Goal: Find specific page/section: Find specific page/section

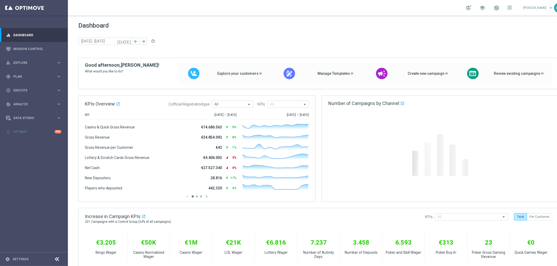
click at [531, 6] on link "[PERSON_NAME] keyboard_arrow_down" at bounding box center [538, 8] width 32 height 8
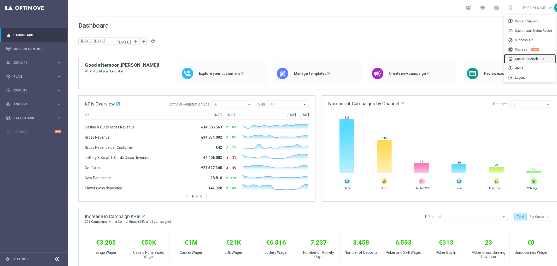
click at [529, 60] on div "list_alt Customer Attributes" at bounding box center [530, 58] width 52 height 9
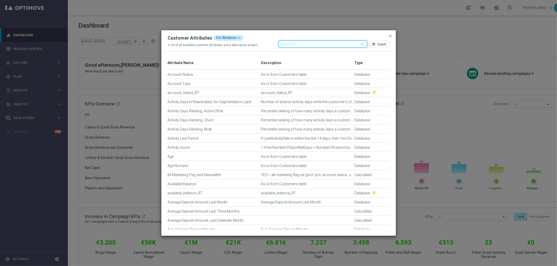
click at [319, 46] on input "text" at bounding box center [322, 44] width 88 height 7
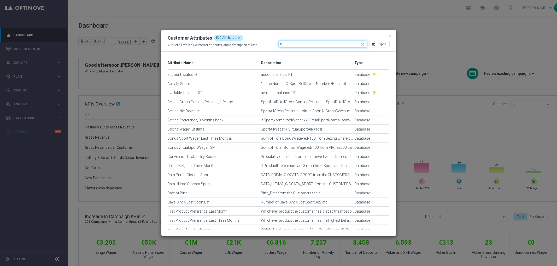
type input "rt"
click at [363, 44] on icon "close" at bounding box center [362, 44] width 5 height 5
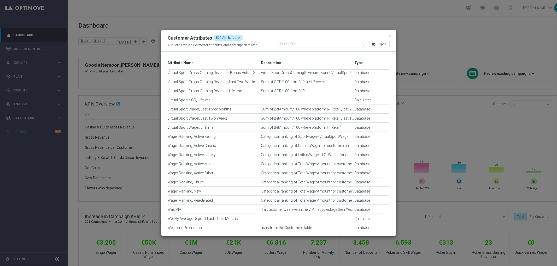
scroll to position [4607, 0]
